Goal: Task Accomplishment & Management: Manage account settings

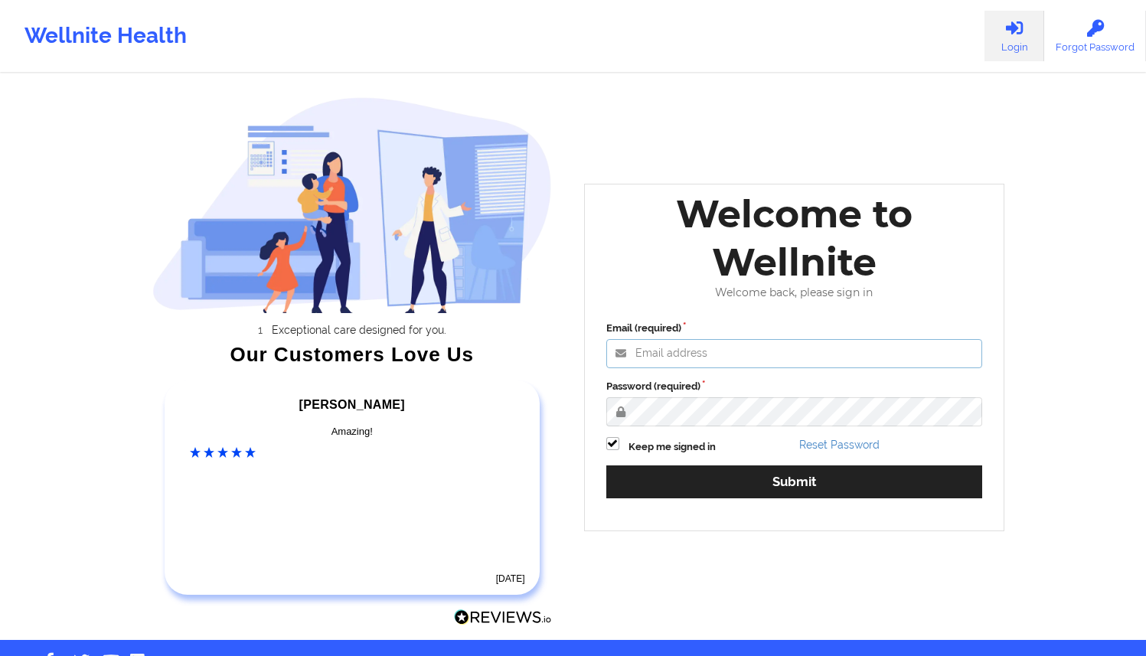
click at [719, 365] on input "Email (required)" at bounding box center [794, 353] width 377 height 29
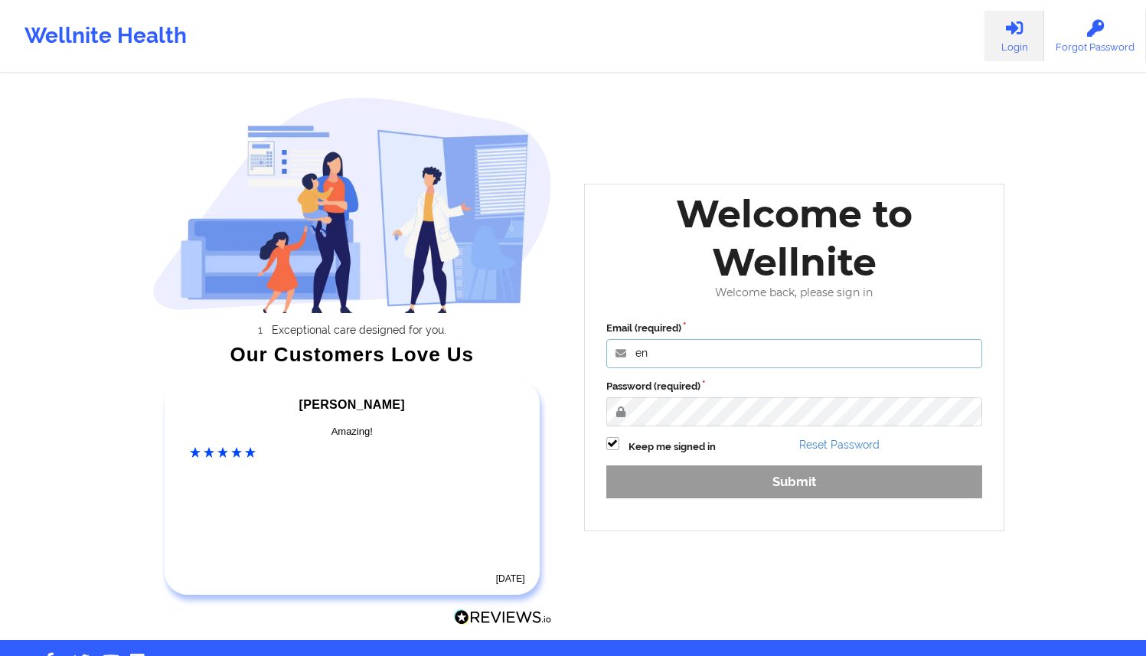
type input "[EMAIL_ADDRESS][DOMAIN_NAME]"
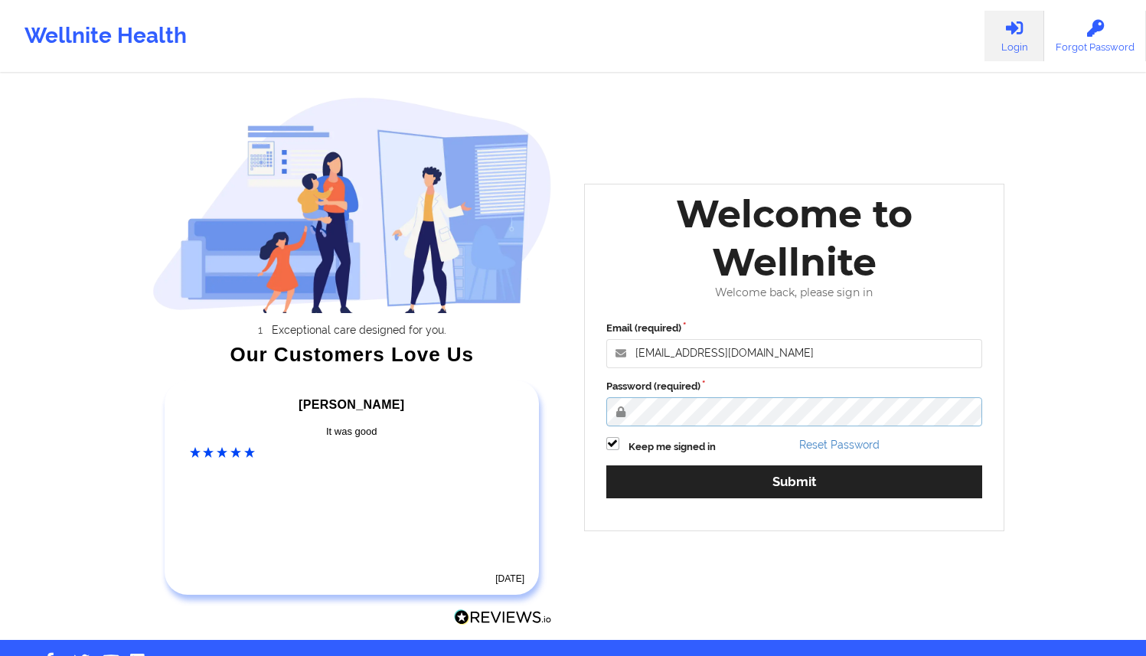
click at [606, 465] on button "Submit" at bounding box center [794, 481] width 377 height 33
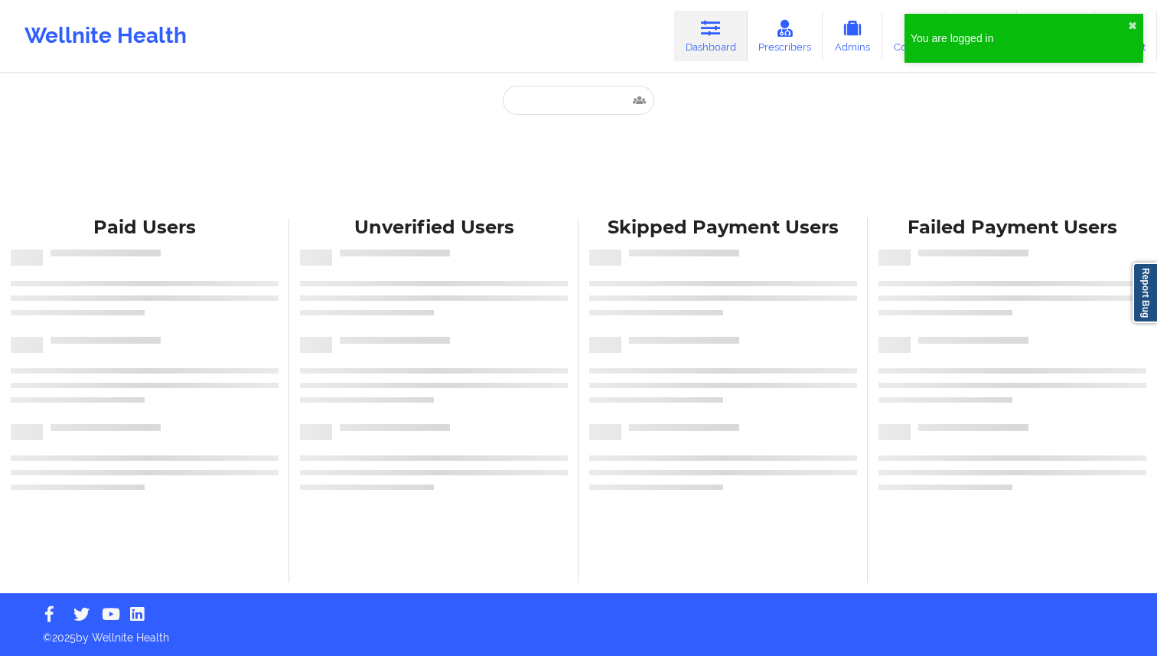
click at [1126, 17] on div "You are logged in ✖︎" at bounding box center [1024, 38] width 239 height 49
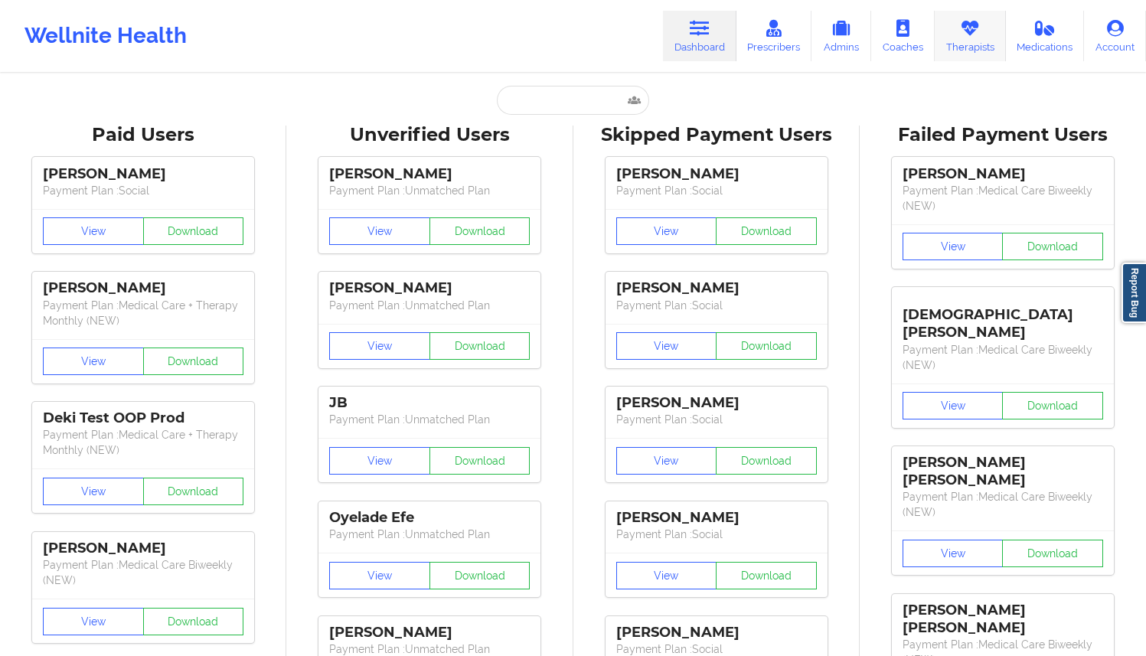
click at [964, 41] on link "Therapists" at bounding box center [969, 36] width 71 height 51
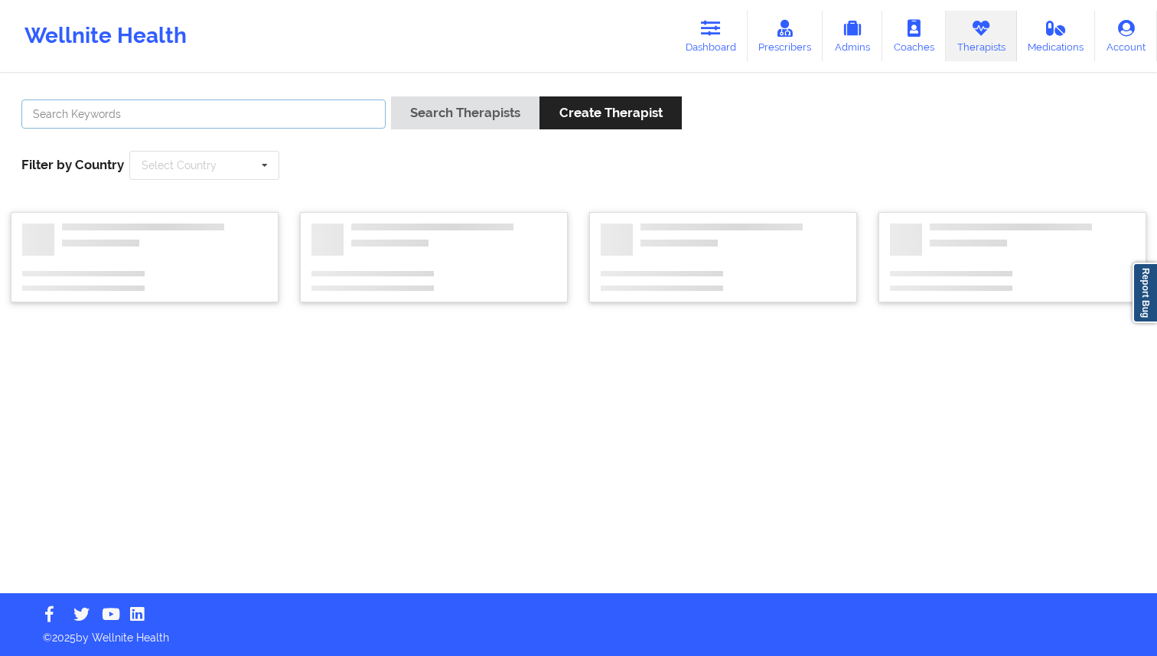
click at [380, 109] on input "text" at bounding box center [203, 113] width 364 height 29
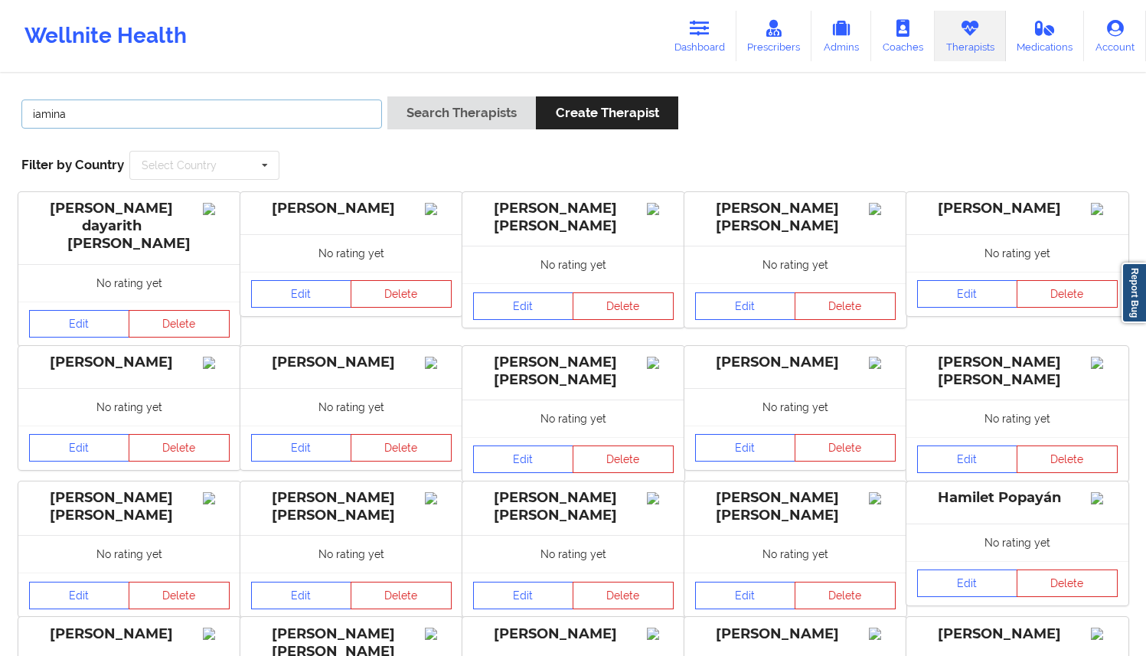
type input "iamina"
click at [387, 96] on button "Search Therapists" at bounding box center [461, 112] width 148 height 33
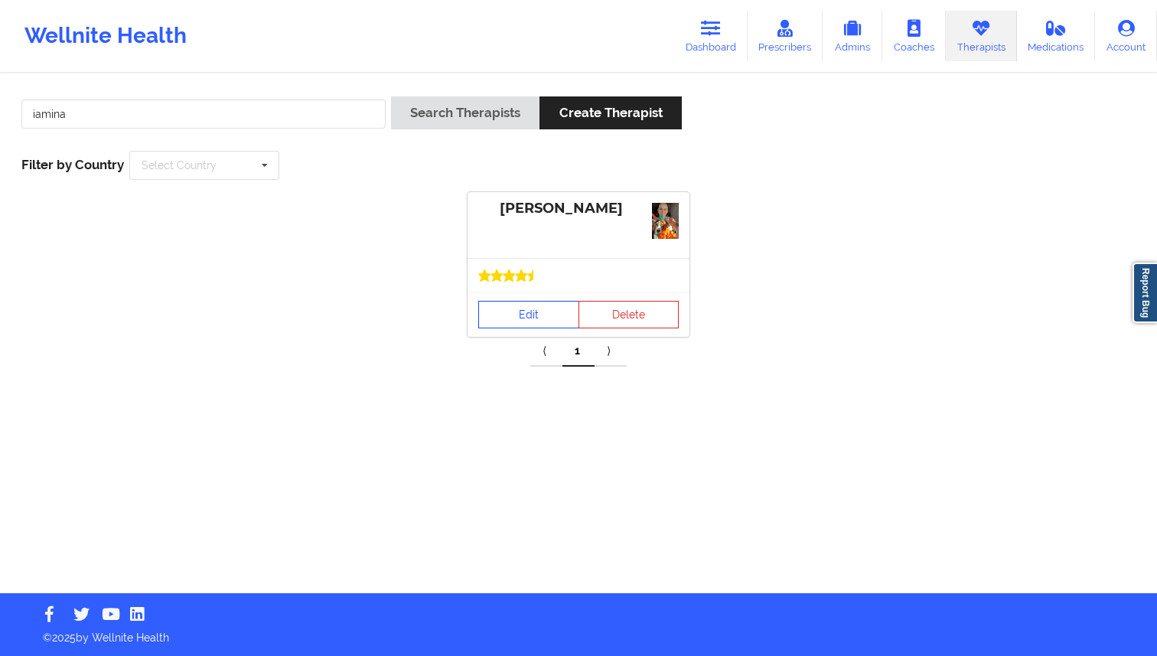
click at [504, 296] on div "Edit Delete" at bounding box center [579, 314] width 222 height 44
click at [504, 308] on link "Edit" at bounding box center [528, 315] width 101 height 28
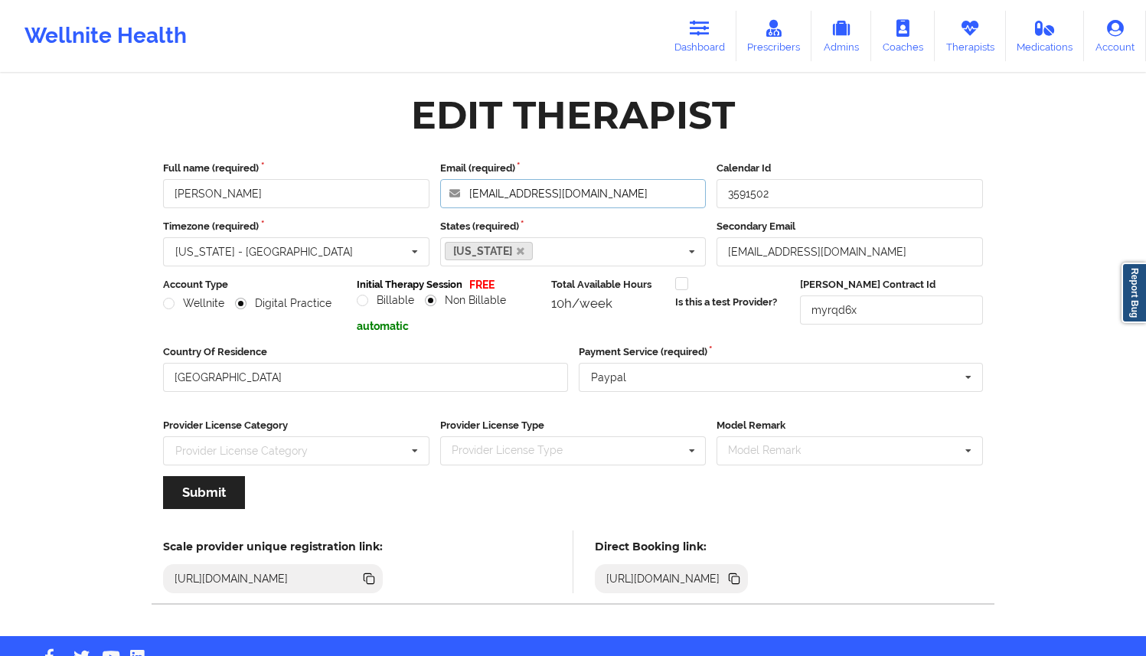
click at [575, 197] on input "[EMAIL_ADDRESS][DOMAIN_NAME]" at bounding box center [573, 193] width 266 height 29
drag, startPoint x: 636, startPoint y: 197, endPoint x: 408, endPoint y: 184, distance: 228.4
click at [408, 184] on div "Full name (required) [PERSON_NAME] Email (required) [EMAIL_ADDRESS][DOMAIN_NAME…" at bounding box center [573, 184] width 830 height 47
click at [948, 48] on link "Therapists" at bounding box center [969, 36] width 71 height 51
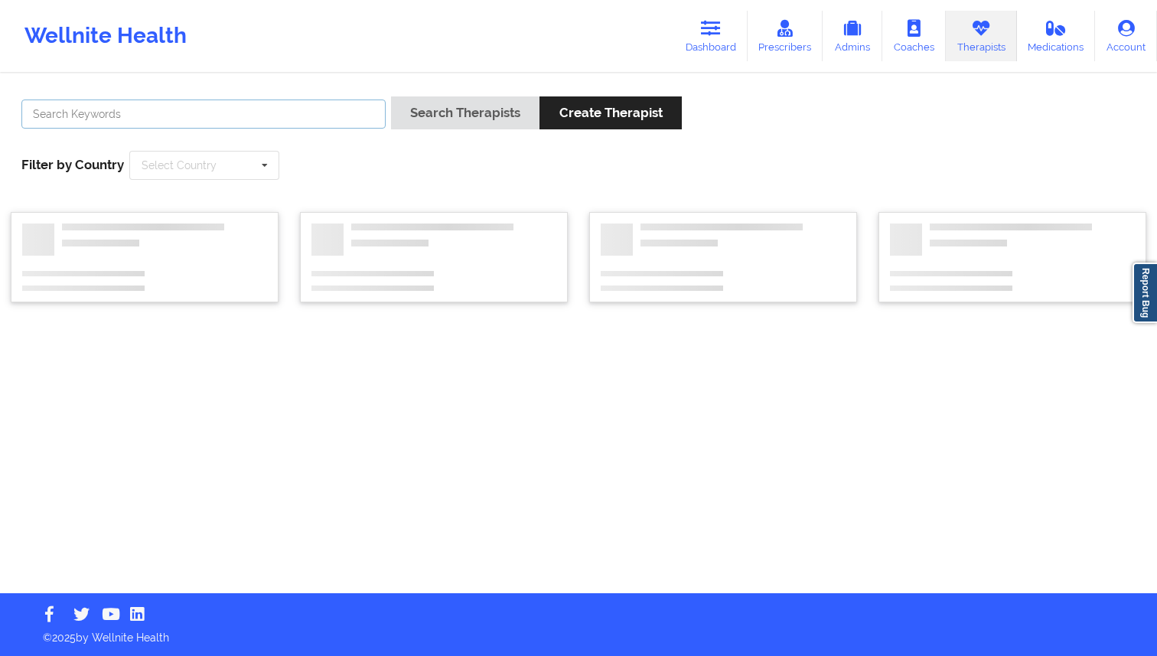
click at [328, 111] on input "text" at bounding box center [203, 113] width 364 height 29
click at [391, 96] on button "Search Therapists" at bounding box center [465, 112] width 148 height 33
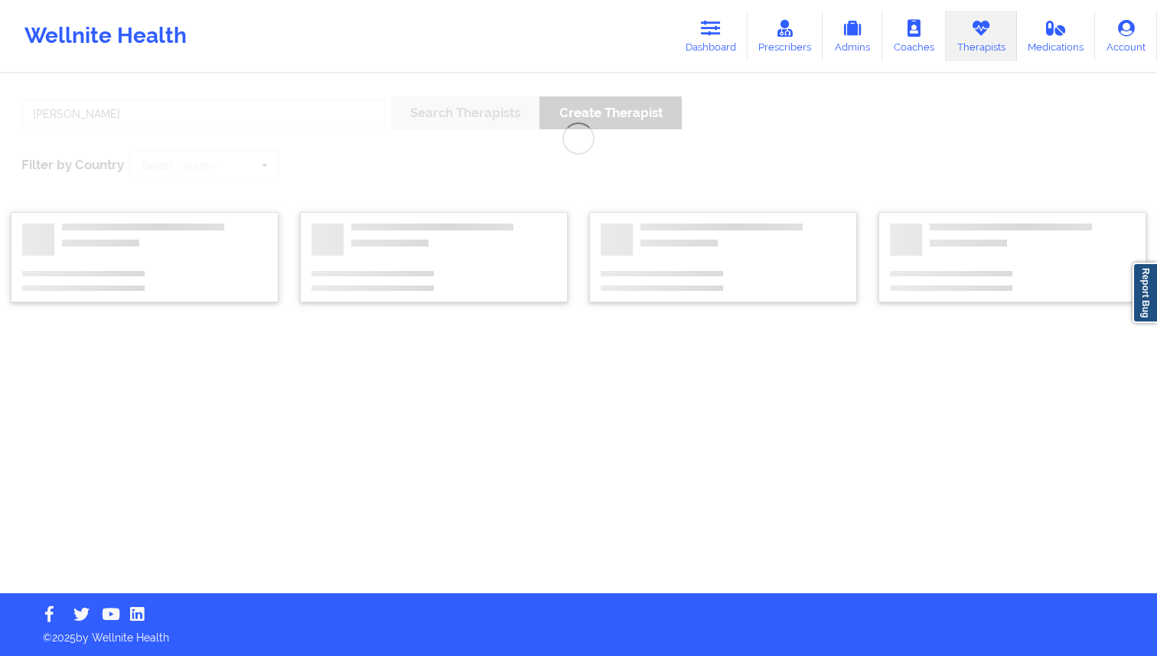
click at [308, 181] on div "[PERSON_NAME] Search Therapists Create Therapist Filter by Country Select Count…" at bounding box center [578, 334] width 1157 height 518
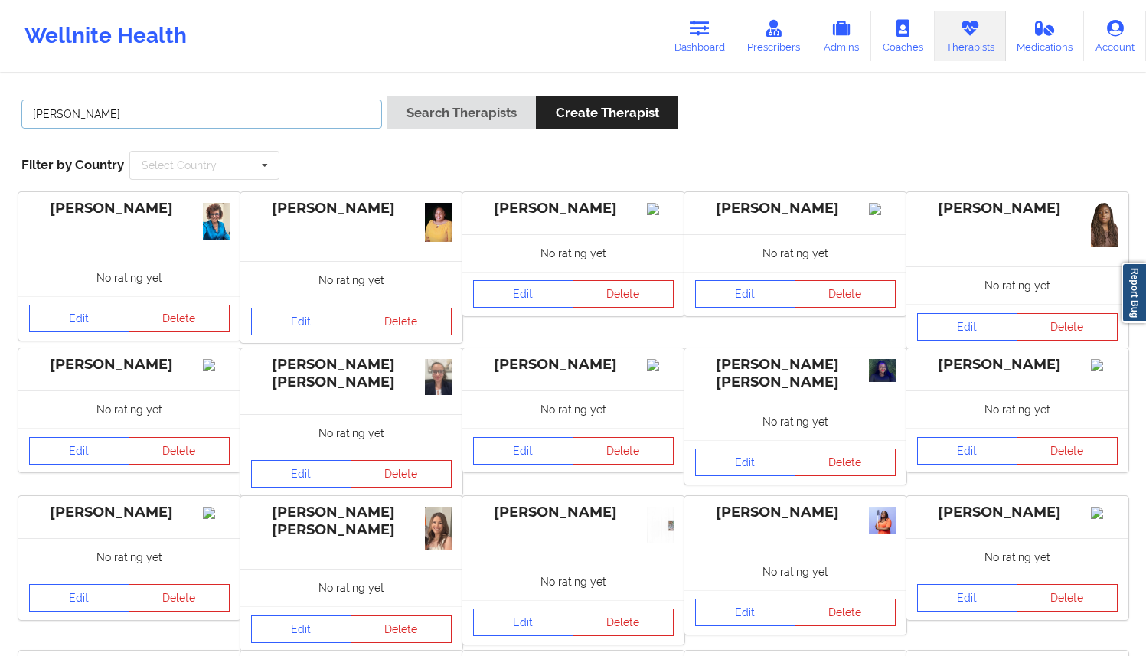
click at [213, 122] on input "[PERSON_NAME]" at bounding box center [201, 113] width 360 height 29
click at [387, 96] on button "Search Therapists" at bounding box center [461, 112] width 148 height 33
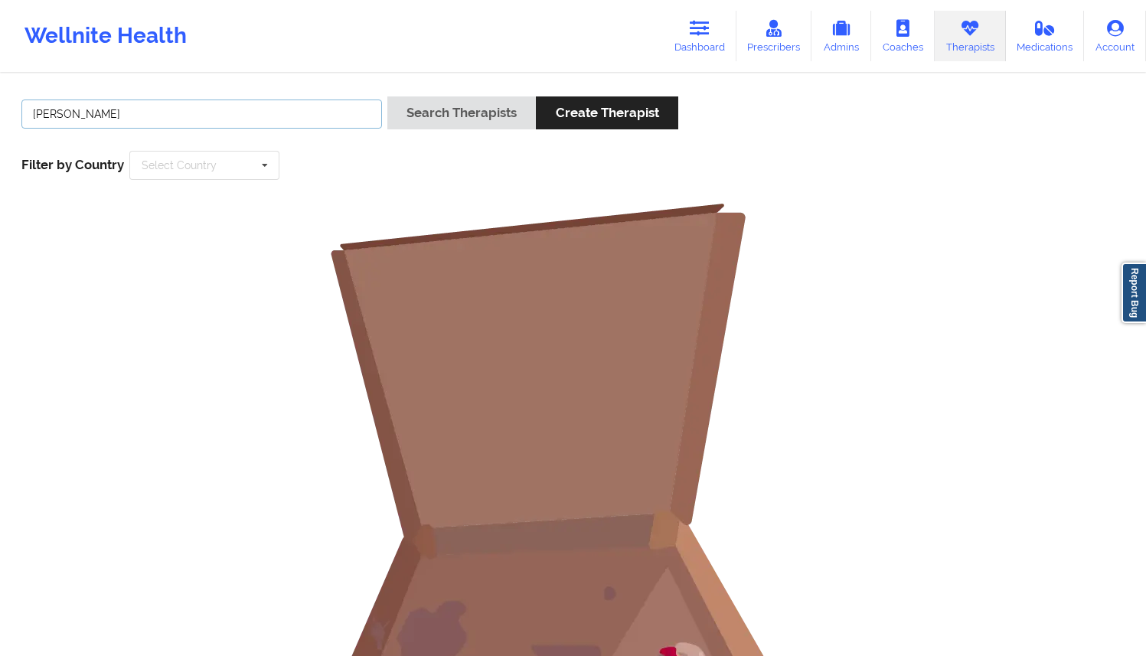
click at [84, 114] on input "[PERSON_NAME]" at bounding box center [201, 113] width 360 height 29
click at [387, 96] on button "Search Therapists" at bounding box center [461, 112] width 148 height 33
click at [171, 116] on input "[PERSON_NAME][US_STATE]" at bounding box center [201, 113] width 360 height 29
drag, startPoint x: 171, startPoint y: 116, endPoint x: 75, endPoint y: 112, distance: 96.5
click at [75, 112] on input "[PERSON_NAME][US_STATE]" at bounding box center [201, 113] width 360 height 29
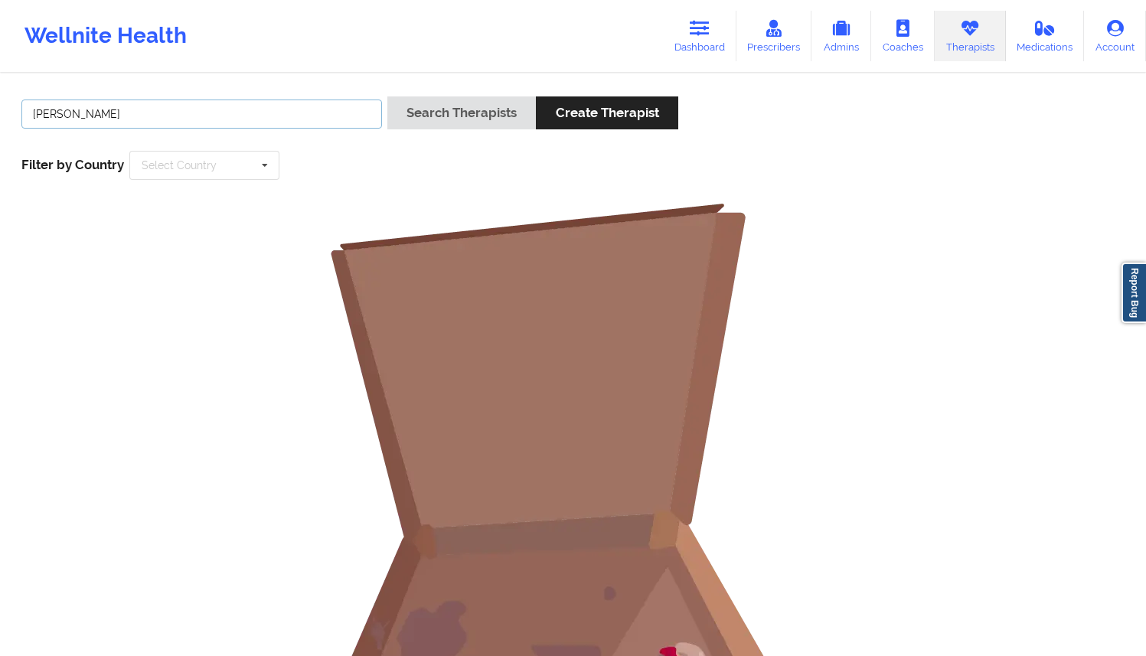
type input "[PERSON_NAME]"
click at [387, 96] on button "Search Therapists" at bounding box center [461, 112] width 148 height 33
click at [777, 38] on link "Prescribers" at bounding box center [774, 36] width 76 height 51
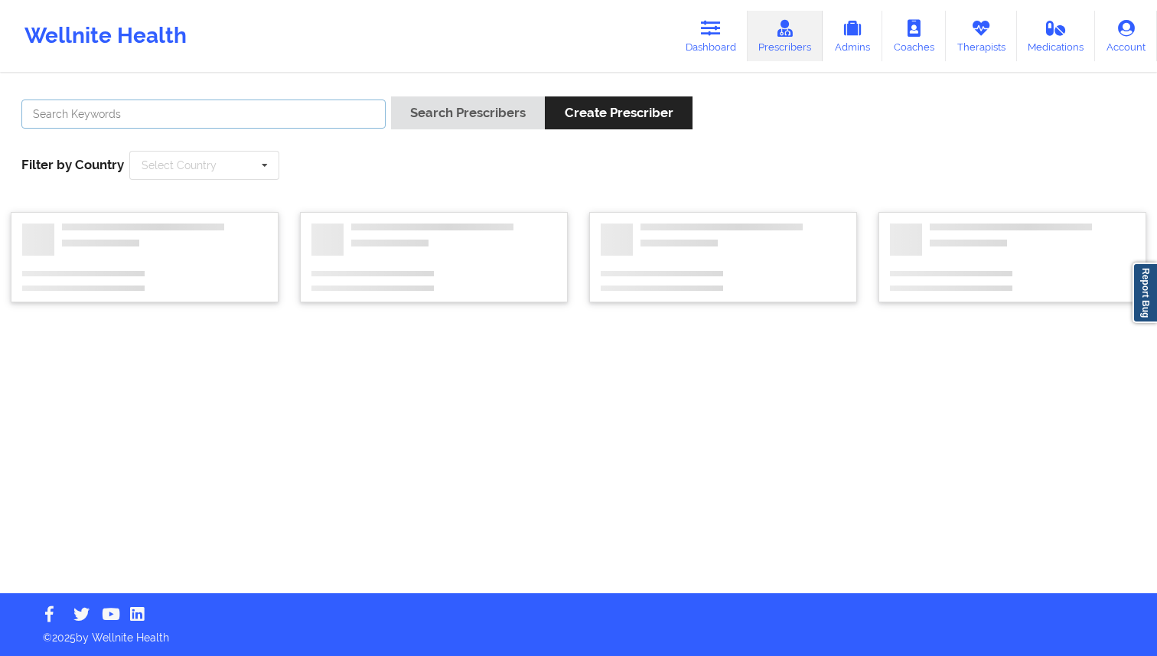
click at [280, 109] on input "text" at bounding box center [203, 113] width 364 height 29
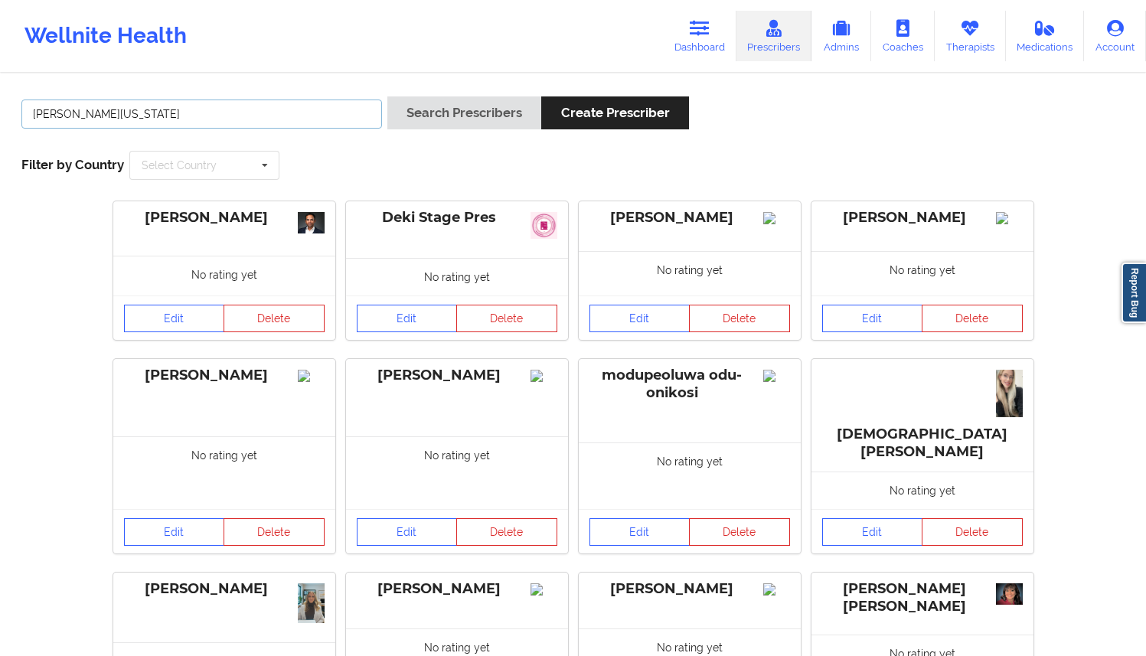
type input "[PERSON_NAME][US_STATE]"
click at [387, 96] on button "Search Prescribers" at bounding box center [464, 112] width 154 height 33
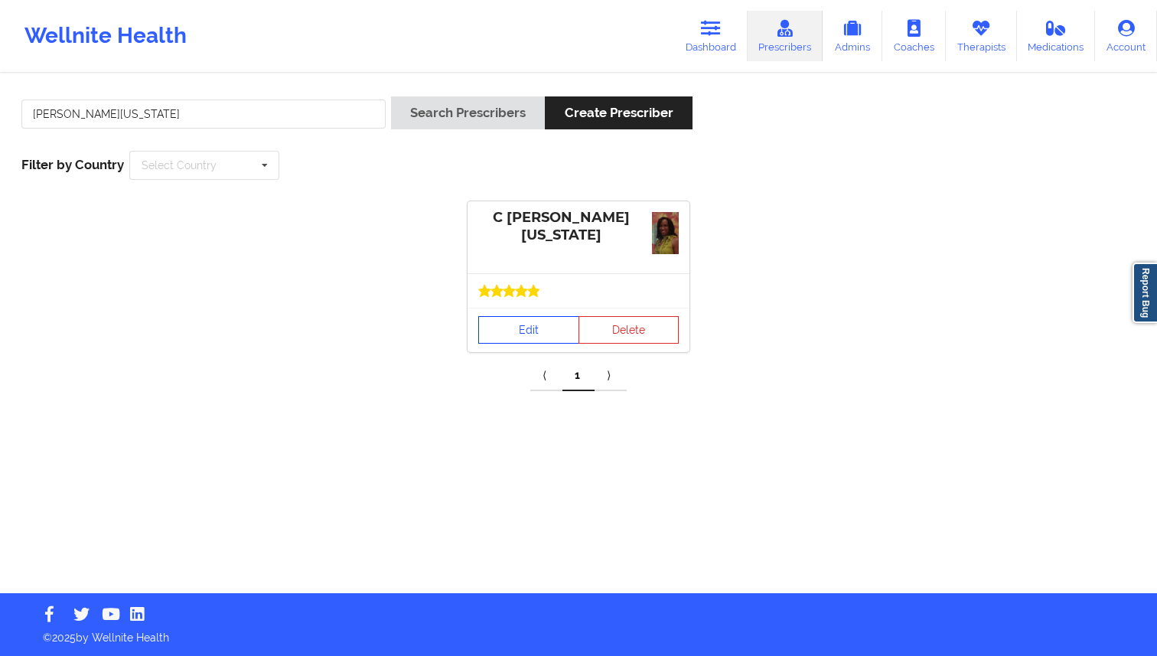
click at [494, 325] on link "Edit" at bounding box center [528, 330] width 101 height 28
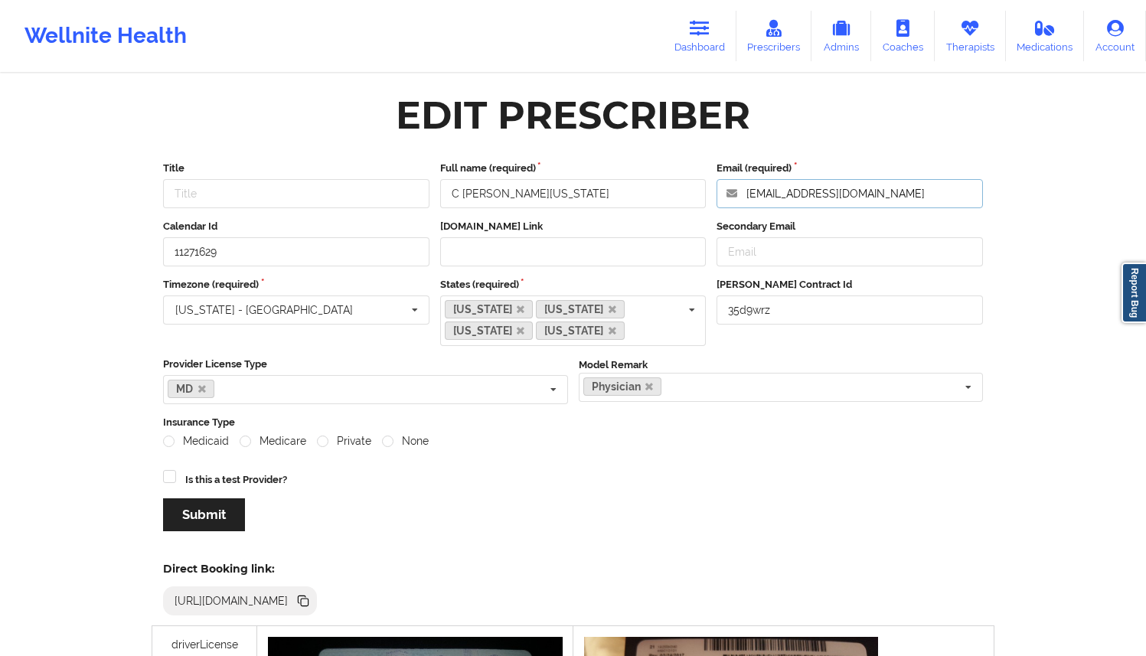
click at [934, 194] on input "[EMAIL_ADDRESS][DOMAIN_NAME]" at bounding box center [849, 193] width 266 height 29
drag, startPoint x: 934, startPoint y: 194, endPoint x: 915, endPoint y: 192, distance: 19.3
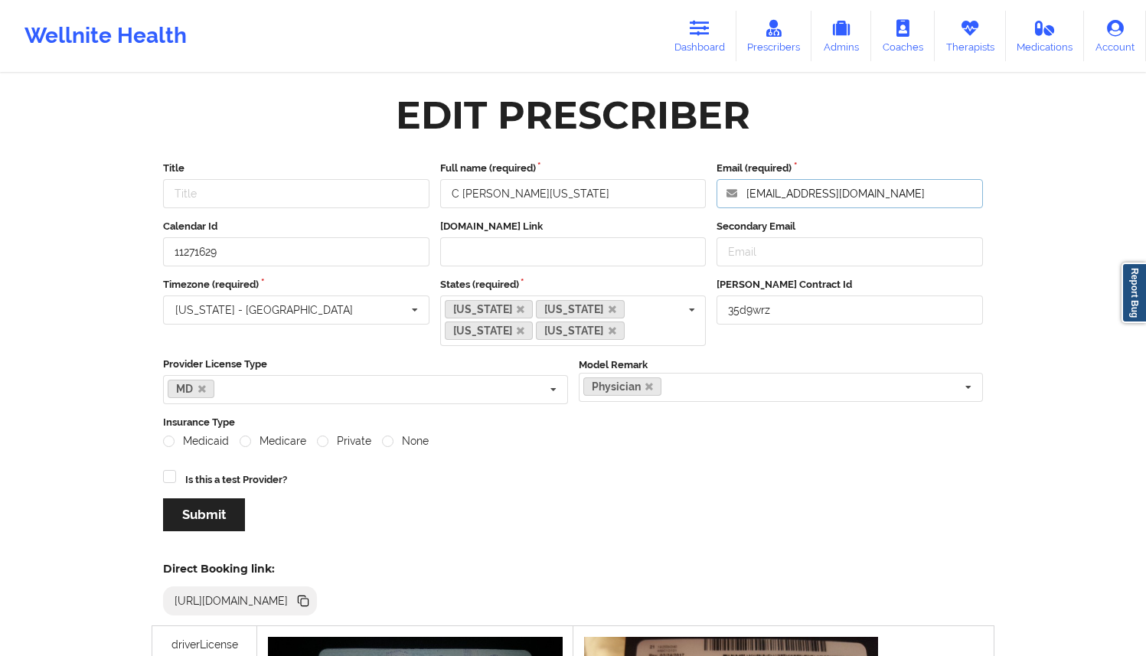
click at [918, 193] on input "[EMAIL_ADDRESS][DOMAIN_NAME]" at bounding box center [849, 193] width 266 height 29
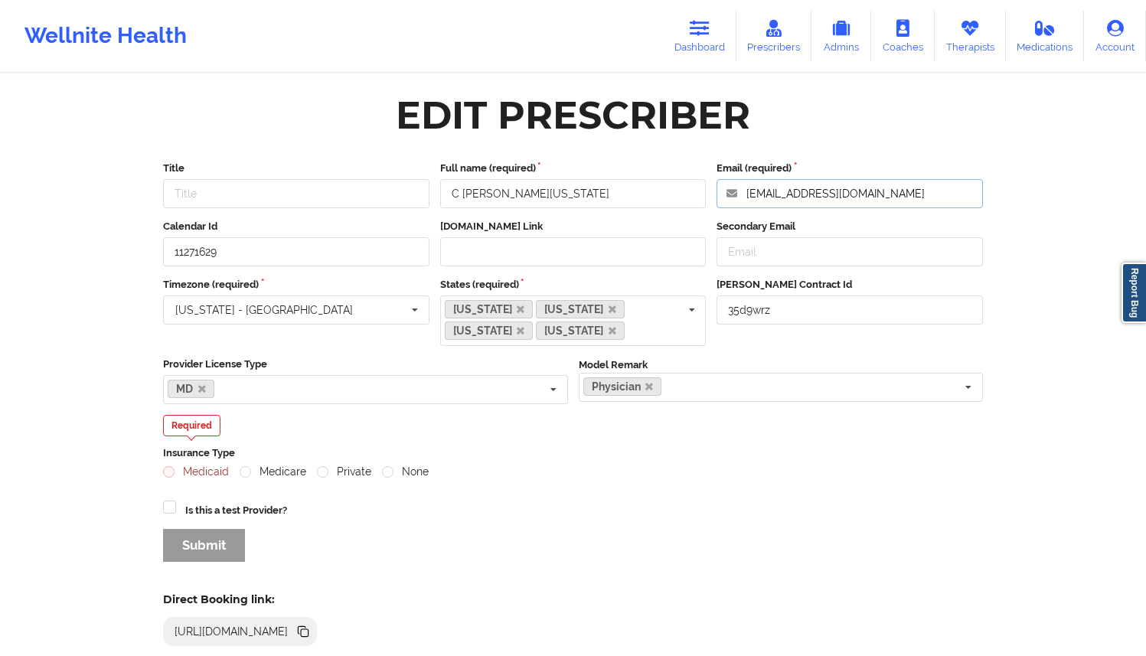
click at [936, 198] on input "[EMAIL_ADDRESS][DOMAIN_NAME]" at bounding box center [849, 193] width 266 height 29
click at [387, 311] on input "text" at bounding box center [297, 310] width 265 height 28
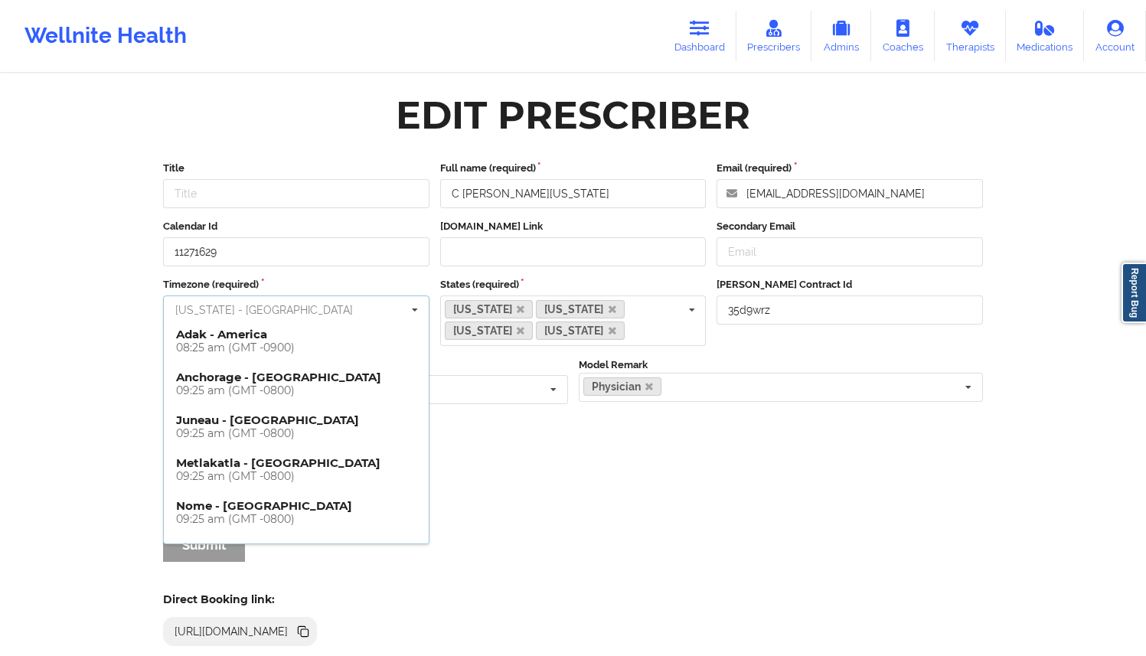
scroll to position [0, 0]
